Goal: Task Accomplishment & Management: Manage account settings

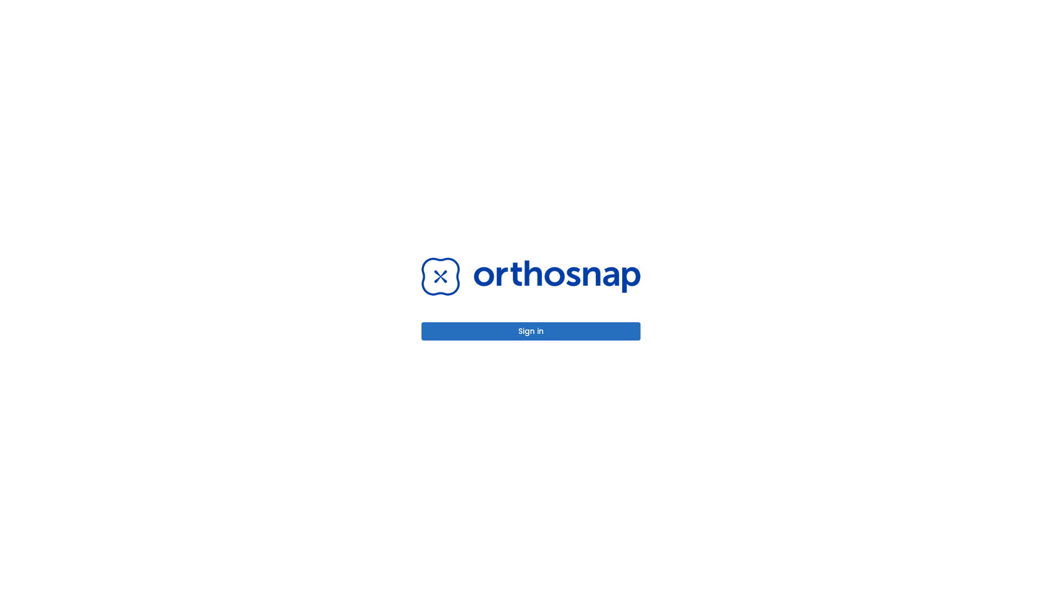
click at [531, 331] on button "Sign in" at bounding box center [531, 331] width 219 height 18
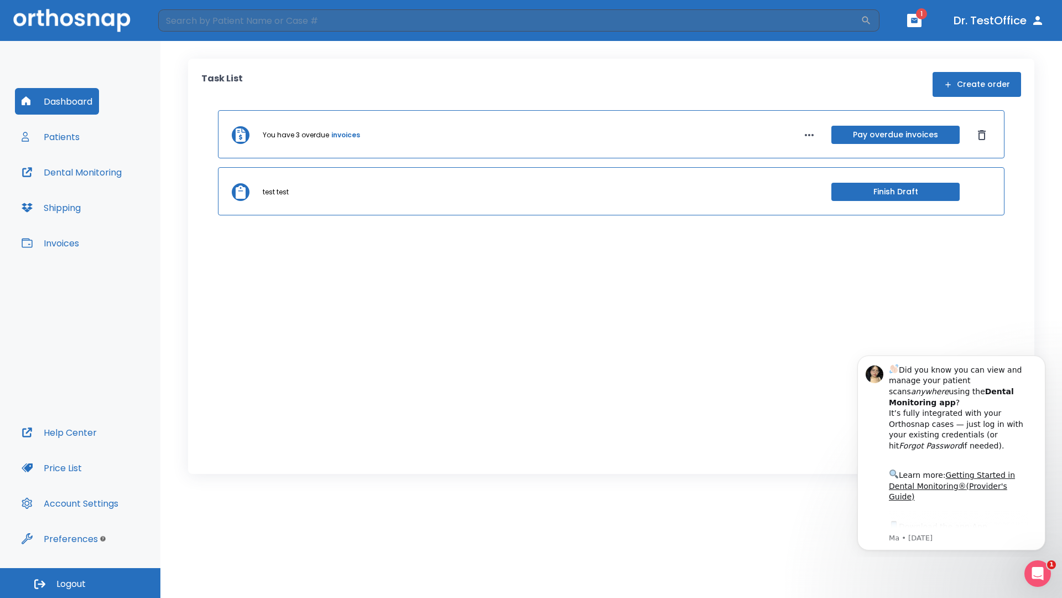
click at [80, 583] on span "Logout" at bounding box center [70, 584] width 29 height 12
